Goal: Task Accomplishment & Management: Manage account settings

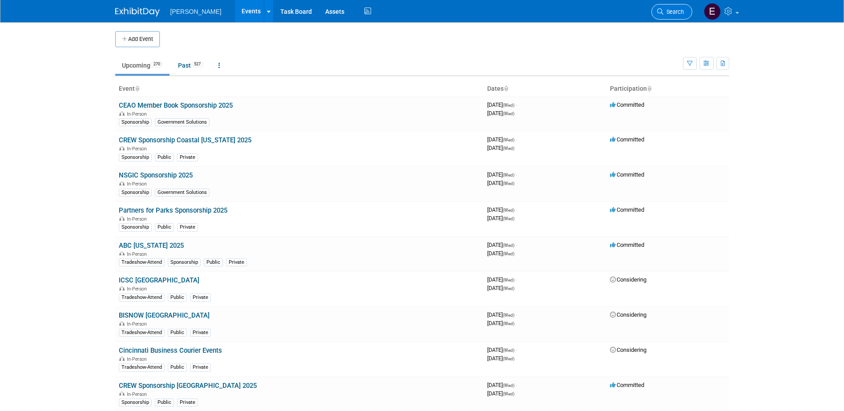
click at [666, 7] on link "Search" at bounding box center [671, 12] width 41 height 16
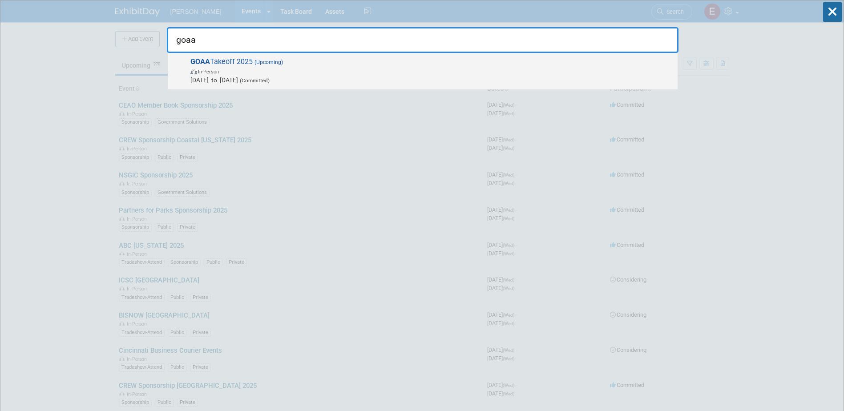
type input "goaa"
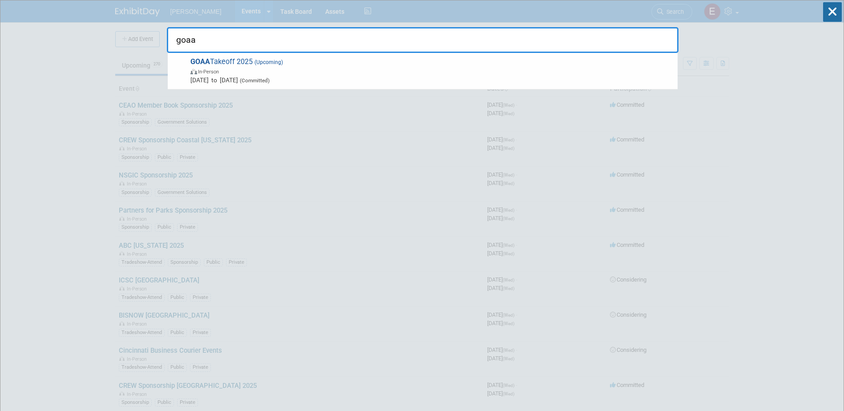
click at [205, 66] on span "GOAA Takeoff 2025 (Upcoming) In-Person Nov 14, 2025 to Nov 14, 2025 (Committed)" at bounding box center [430, 70] width 485 height 27
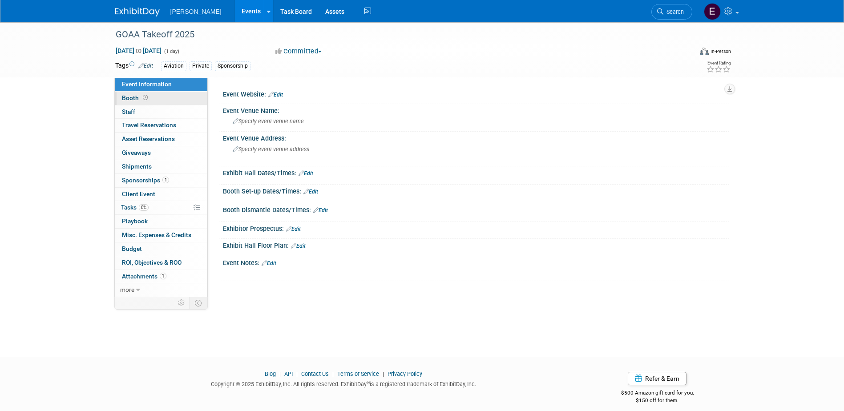
click at [153, 100] on link "Booth" at bounding box center [161, 98] width 93 height 13
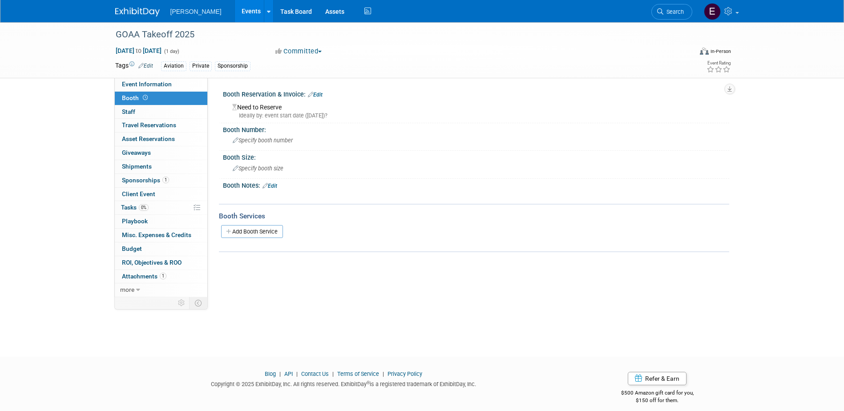
click at [321, 97] on link "Edit" at bounding box center [315, 95] width 15 height 6
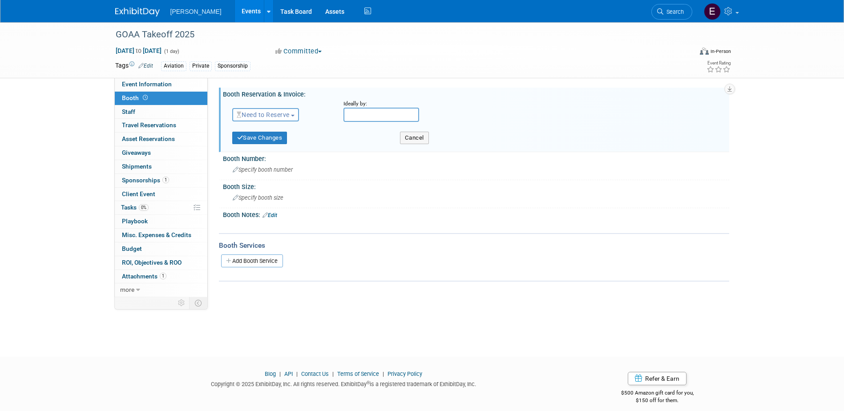
click at [250, 111] on span "Need to Reserve" at bounding box center [263, 114] width 53 height 7
click at [254, 151] on link "No Reservation Required" at bounding box center [280, 155] width 95 height 12
click at [251, 145] on div "Save Changes Cancel" at bounding box center [477, 137] width 490 height 23
click at [248, 139] on button "Save Changes" at bounding box center [259, 138] width 55 height 12
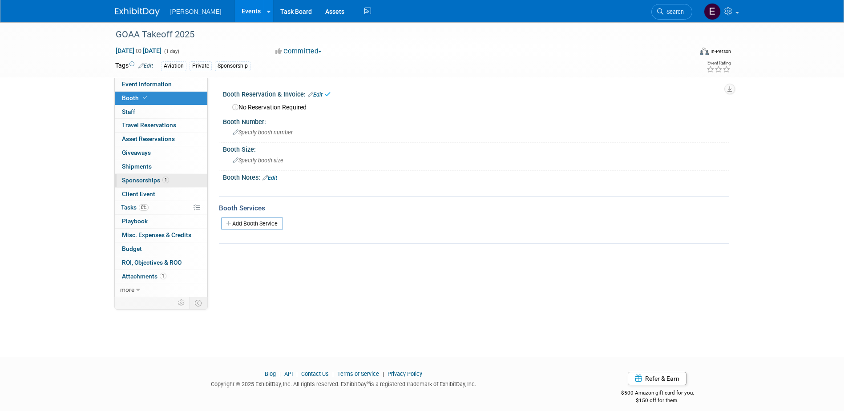
click at [157, 178] on span "Sponsorships 1" at bounding box center [145, 180] width 47 height 7
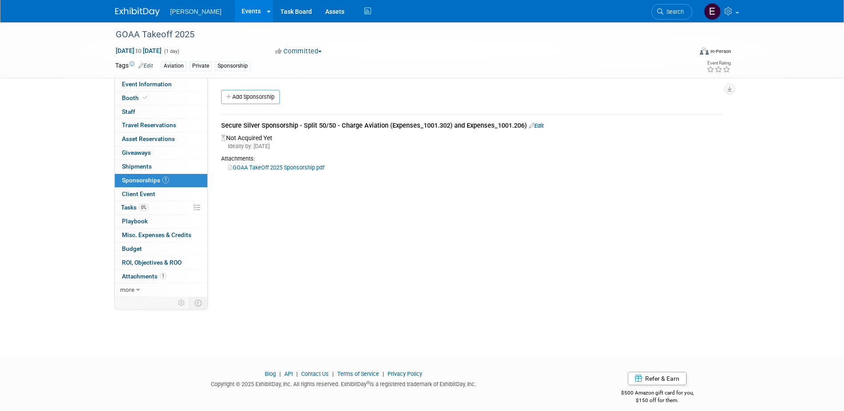
click at [287, 167] on link "GOAA TakeOff 2025 Sponsorship.pdf" at bounding box center [276, 167] width 97 height 7
click at [263, 166] on link "GOAA TakeOff 2025 Sponsorship.pdf" at bounding box center [276, 167] width 97 height 7
click at [305, 166] on link "GOAA TakeOff 2025 Sponsorship.pdf" at bounding box center [276, 167] width 97 height 7
click at [254, 166] on link "GOAA TakeOff 2025 Sponsorship.pdf" at bounding box center [276, 167] width 97 height 7
click at [152, 207] on link "0% Tasks 0%" at bounding box center [161, 207] width 93 height 13
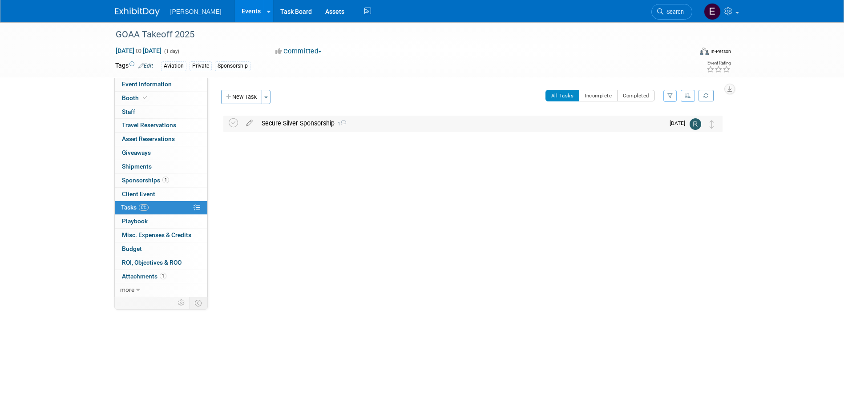
click at [344, 121] on icon at bounding box center [343, 122] width 6 height 5
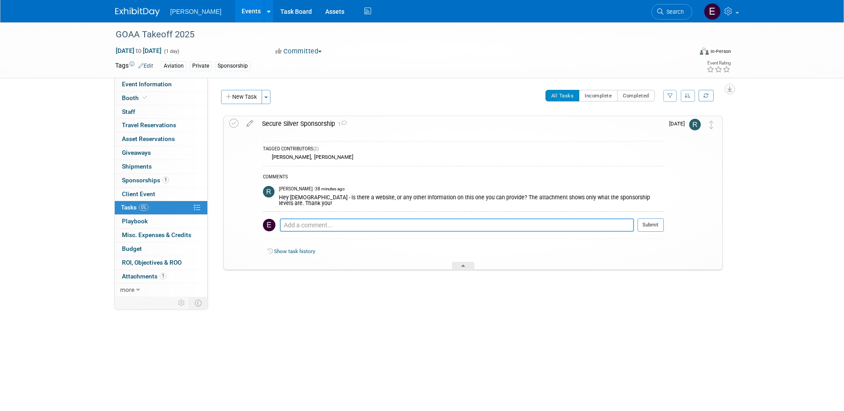
click at [327, 218] on textarea at bounding box center [457, 224] width 354 height 13
paste textarea "Kenyatta Lee Chief, External Affairs kenyatta.lee@goaa.org P +14078252239 C +14…"
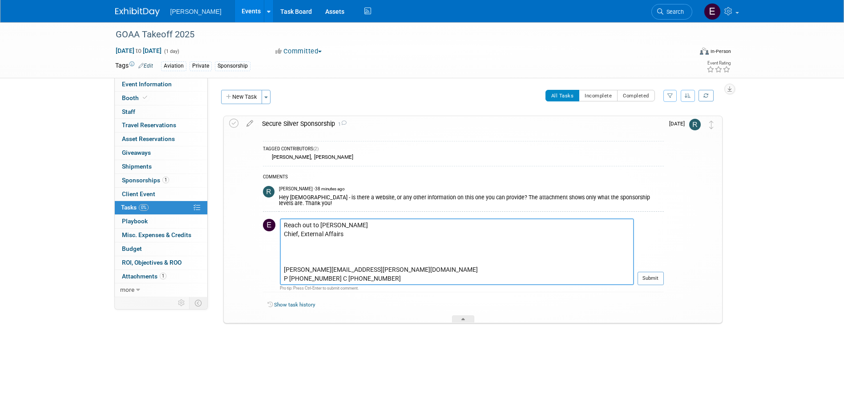
click at [320, 220] on textarea "Reach out to Kenyatta Lee Chief, External Affairs kenyatta.lee@goaa.org P +1407…" at bounding box center [457, 251] width 354 height 67
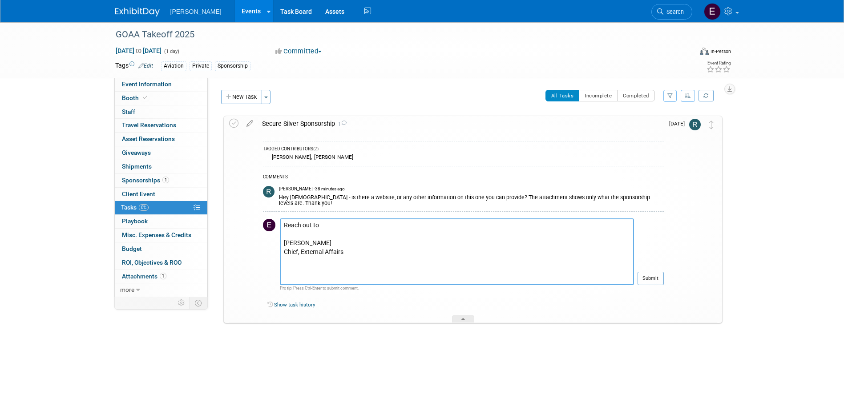
click at [325, 221] on textarea "Reach out to Kenyatta Lee Chief, External Affairs kenyatta.lee@goaa.org P +1407…" at bounding box center [457, 251] width 354 height 67
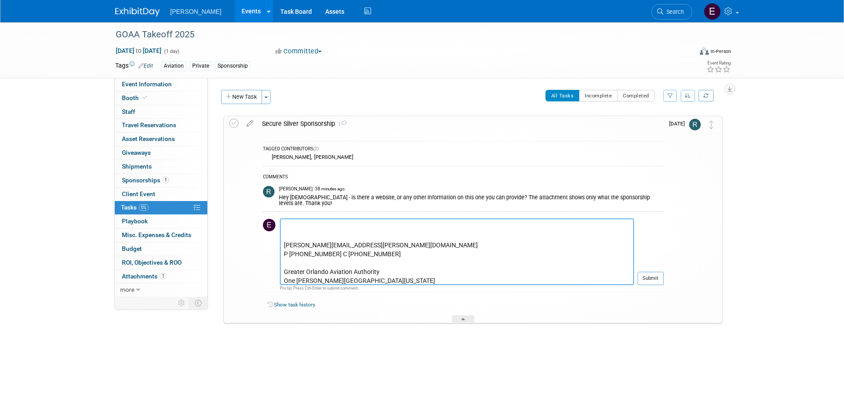
scroll to position [27, 0]
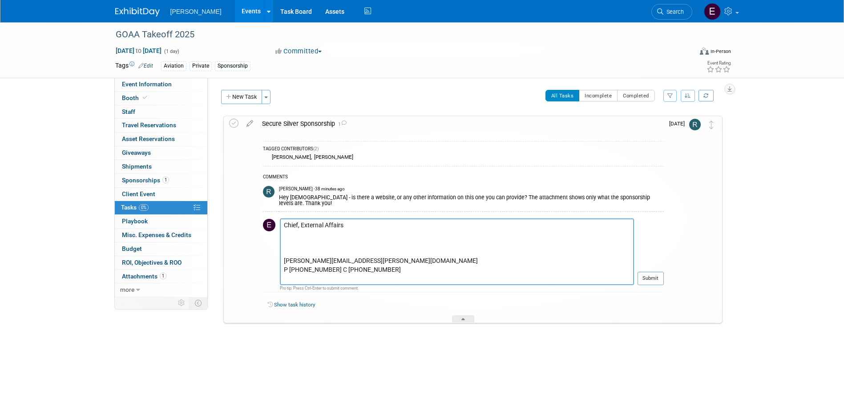
drag, startPoint x: 390, startPoint y: 262, endPoint x: 275, endPoint y: 266, distance: 114.9
click at [275, 266] on tr "Reach out to this contact and let her know we want the silver sponsorship: Keny…" at bounding box center [463, 255] width 401 height 74
click at [282, 252] on textarea "Reach out to this contact and let her know we want the silver sponsorship: Keny…" at bounding box center [457, 251] width 354 height 67
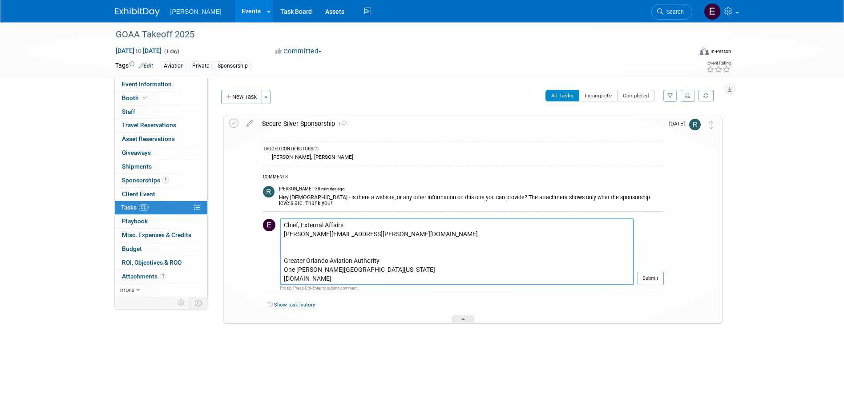
scroll to position [44, 0]
drag, startPoint x: 286, startPoint y: 237, endPoint x: 344, endPoint y: 286, distance: 75.8
click at [344, 286] on td "Reach out to this contact and let her know we want the silver sponsorship: Keny…" at bounding box center [457, 255] width 354 height 74
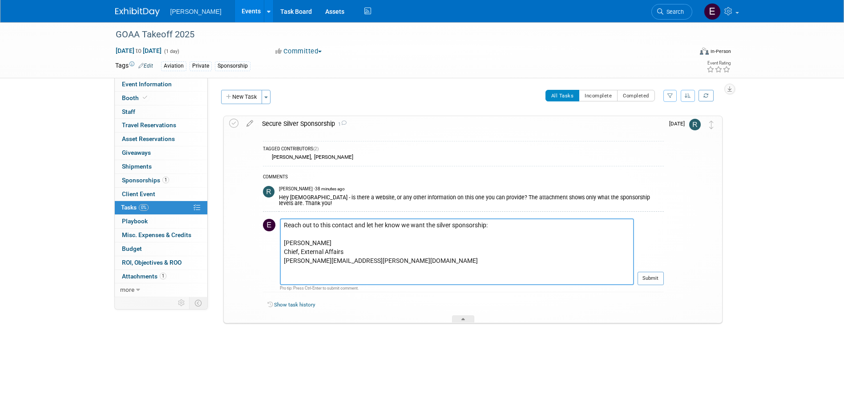
scroll to position [0, 0]
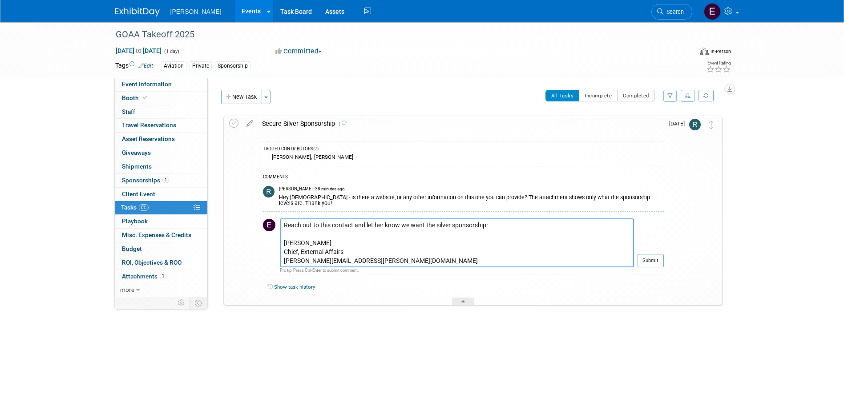
drag, startPoint x: 348, startPoint y: 254, endPoint x: 275, endPoint y: 241, distance: 74.6
click at [275, 241] on tr "Reach out to this contact and let her know we want the silver sponsorship: Keny…" at bounding box center [463, 246] width 401 height 56
click at [285, 220] on textarea "Reach out to this contact and let her know we want the silver sponsorship: Keny…" at bounding box center [457, 242] width 354 height 49
type textarea "Reach out to this contact and let her know we want the silver sponsorship: Keny…"
click at [652, 256] on button "Submit" at bounding box center [651, 260] width 26 height 13
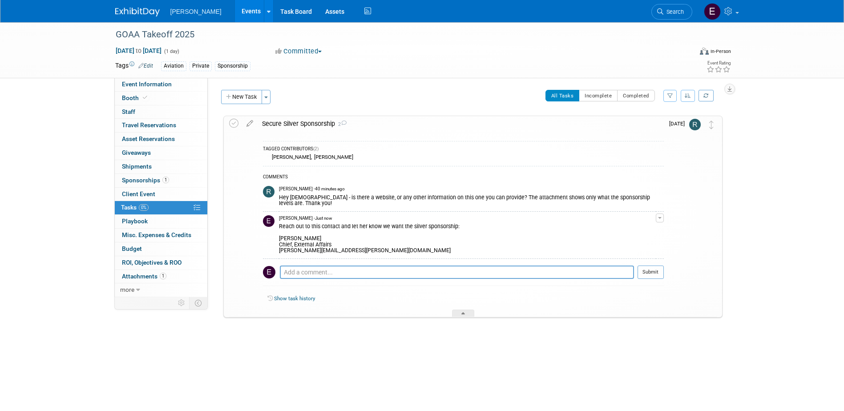
click at [235, 6] on link "Events" at bounding box center [251, 11] width 32 height 22
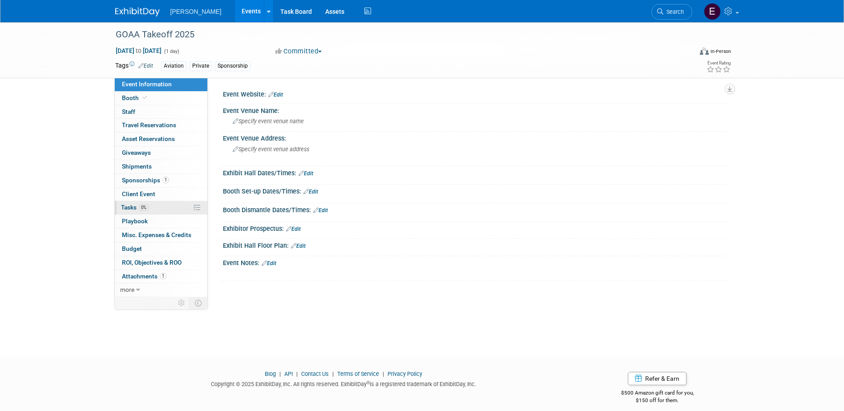
drag, startPoint x: 163, startPoint y: 207, endPoint x: 175, endPoint y: 206, distance: 12.5
click at [163, 207] on link "0% Tasks 0%" at bounding box center [161, 207] width 93 height 13
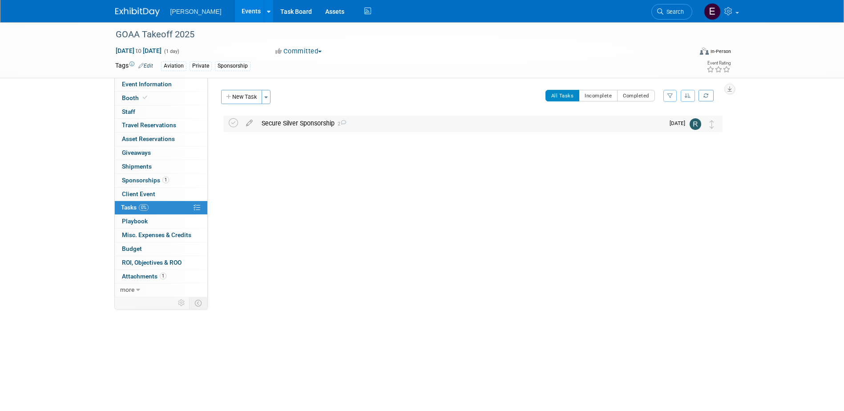
click at [301, 122] on div "Secure Silver Sponsorship 2" at bounding box center [460, 123] width 407 height 15
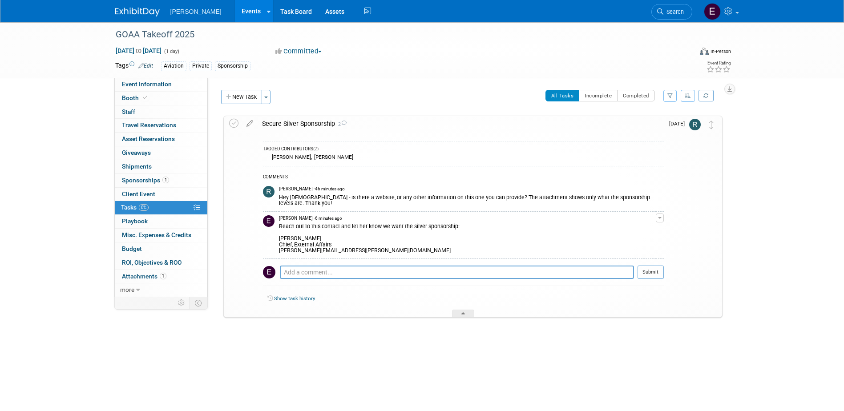
click at [660, 220] on button "button" at bounding box center [660, 218] width 8 height 9
click at [630, 242] on button "Remove" at bounding box center [617, 243] width 39 height 12
click at [614, 281] on link "Yes" at bounding box center [608, 280] width 26 height 14
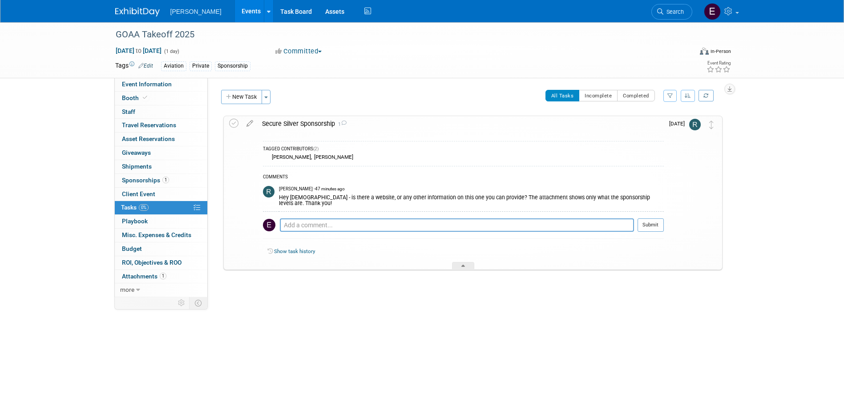
click at [235, 17] on link "Events" at bounding box center [251, 11] width 32 height 22
